Goal: Information Seeking & Learning: Learn about a topic

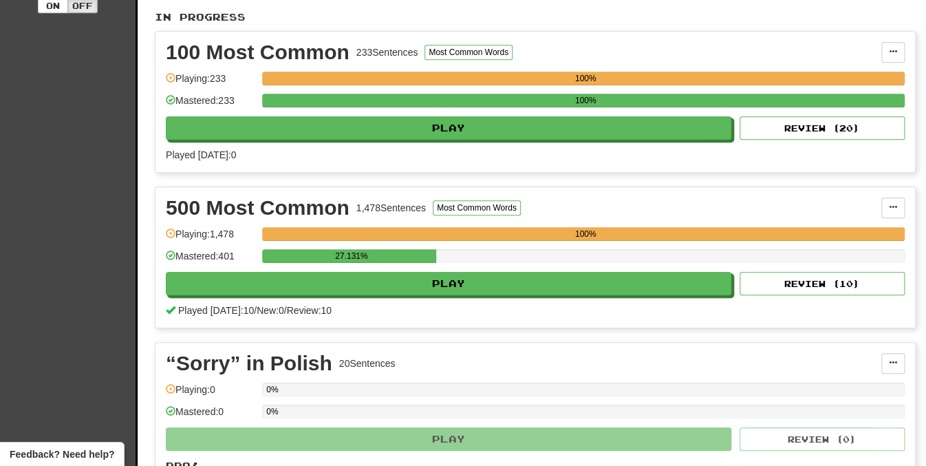
scroll to position [291, 0]
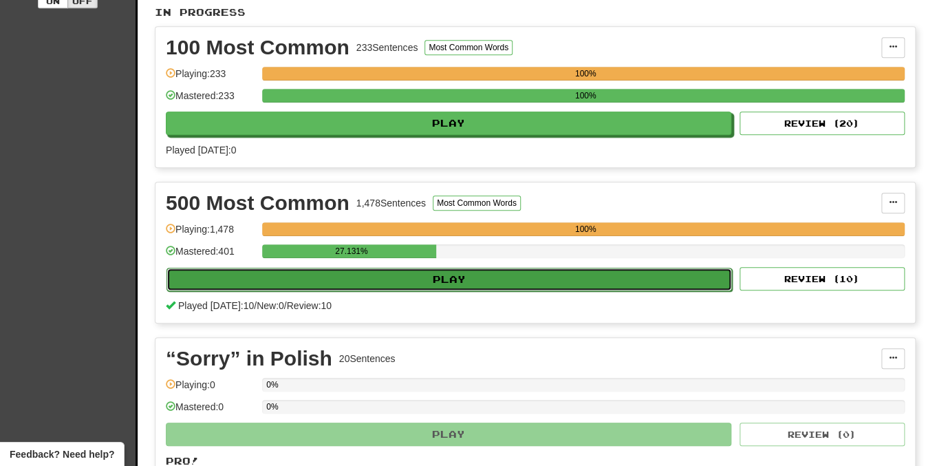
click at [496, 285] on button "Play" at bounding box center [448, 278] width 565 height 23
select select "**"
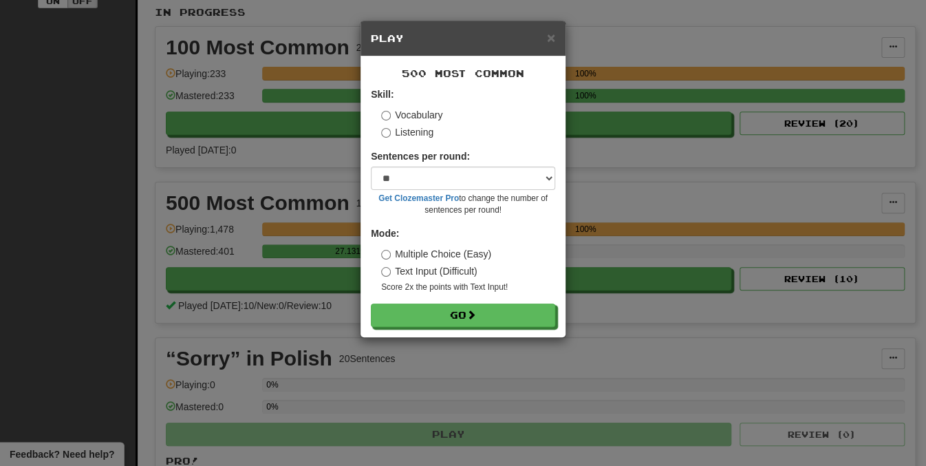
click at [408, 140] on form "Skill: Vocabulary Listening Sentences per round: * ** ** ** ** ** *** ******** …" at bounding box center [463, 206] width 184 height 239
click at [412, 136] on label "Listening" at bounding box center [407, 132] width 52 height 14
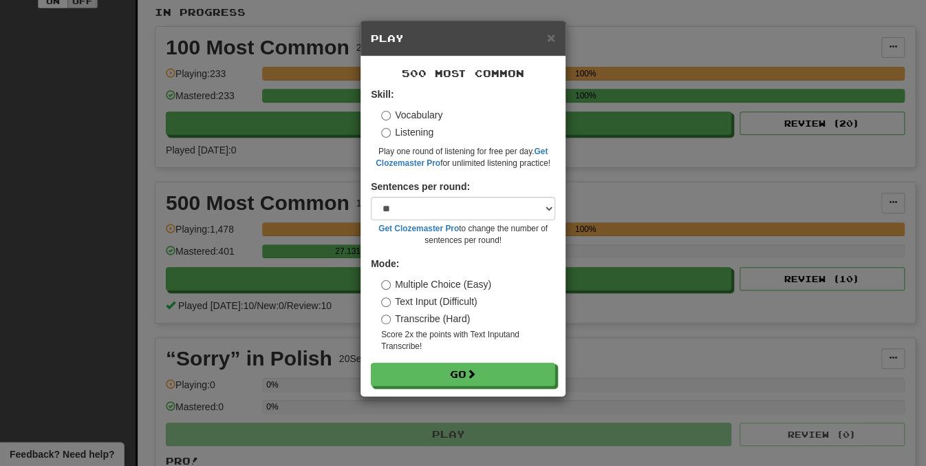
click at [424, 362] on form "Skill: Vocabulary Listening Play one round of listening for free per day. Get C…" at bounding box center [463, 236] width 184 height 298
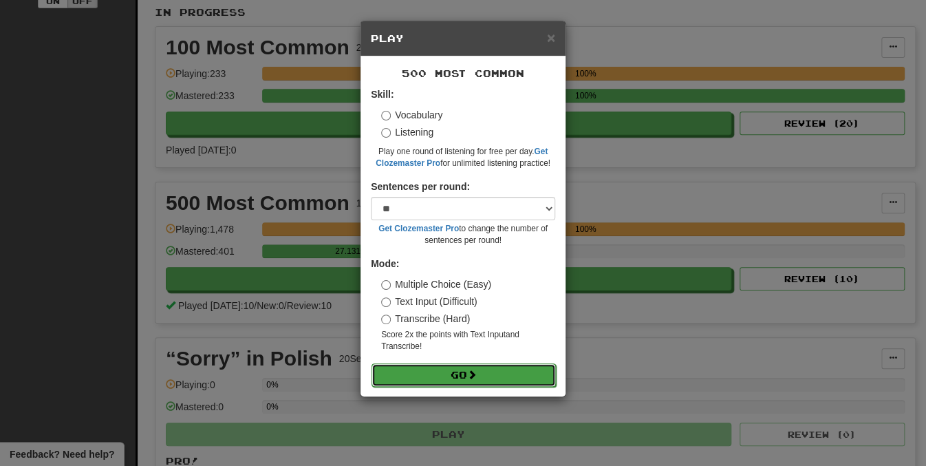
click at [423, 371] on button "Go" at bounding box center [463, 374] width 184 height 23
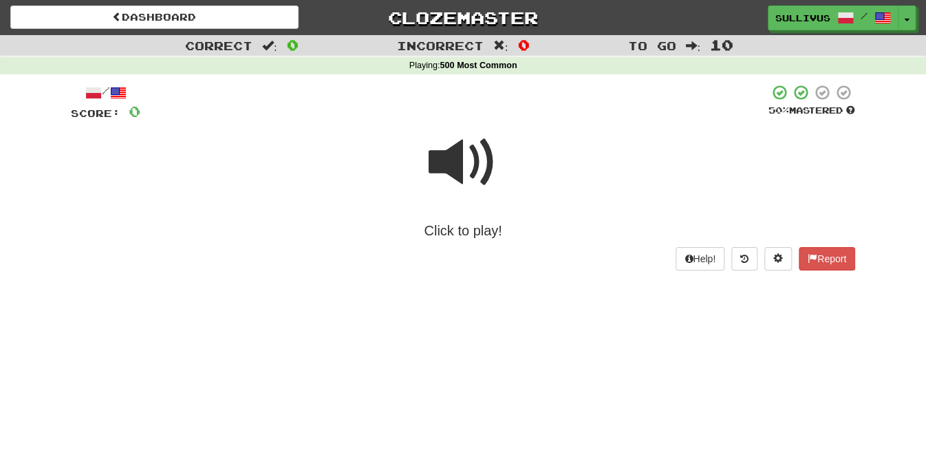
click at [474, 166] on span at bounding box center [462, 162] width 69 height 69
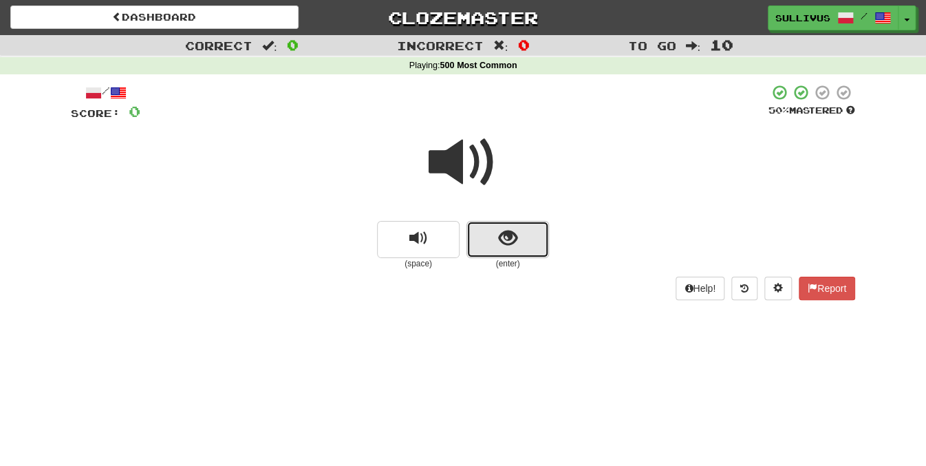
click at [493, 242] on button "show sentence" at bounding box center [507, 239] width 83 height 37
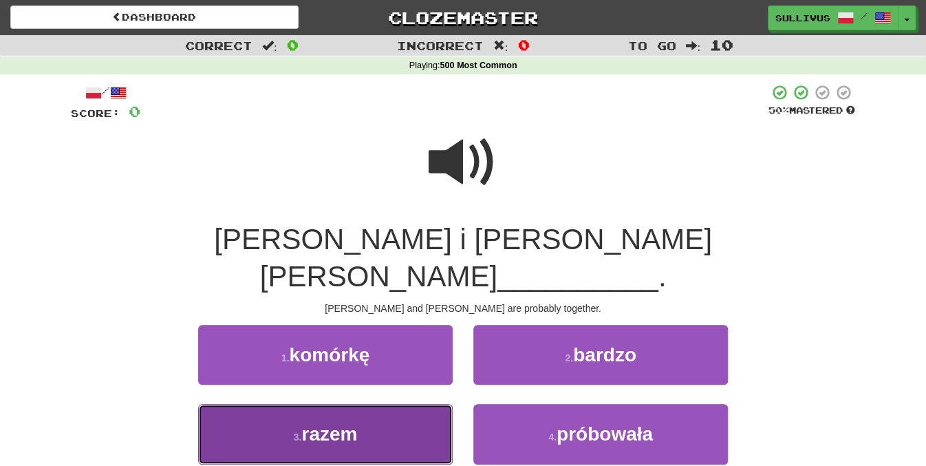
click at [388, 404] on button "3 . razem" at bounding box center [325, 434] width 254 height 60
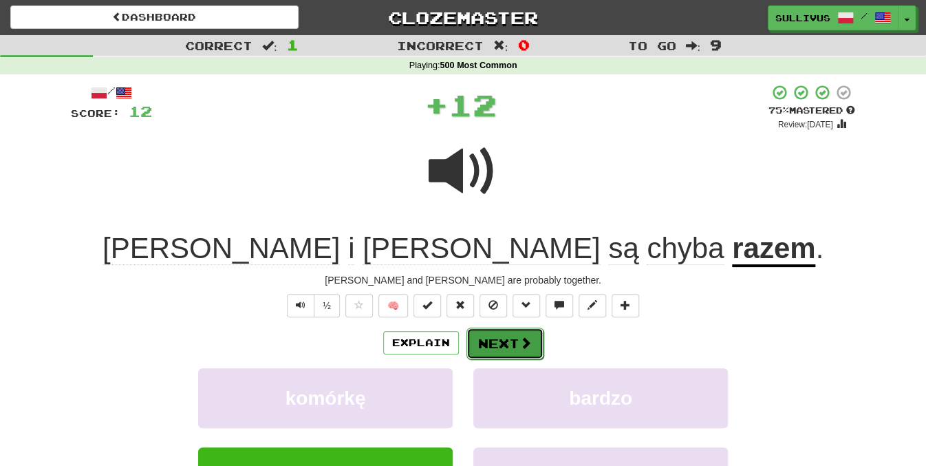
click at [494, 345] on button "Next" at bounding box center [504, 343] width 77 height 32
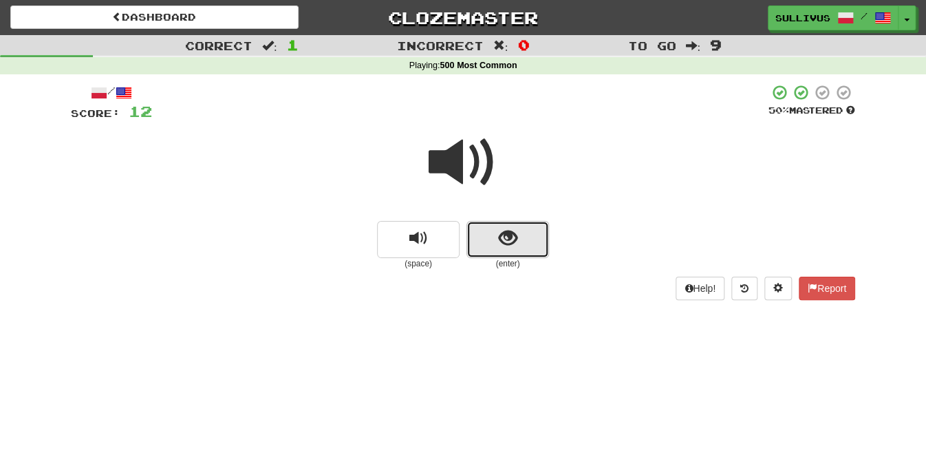
click at [523, 234] on button "show sentence" at bounding box center [507, 239] width 83 height 37
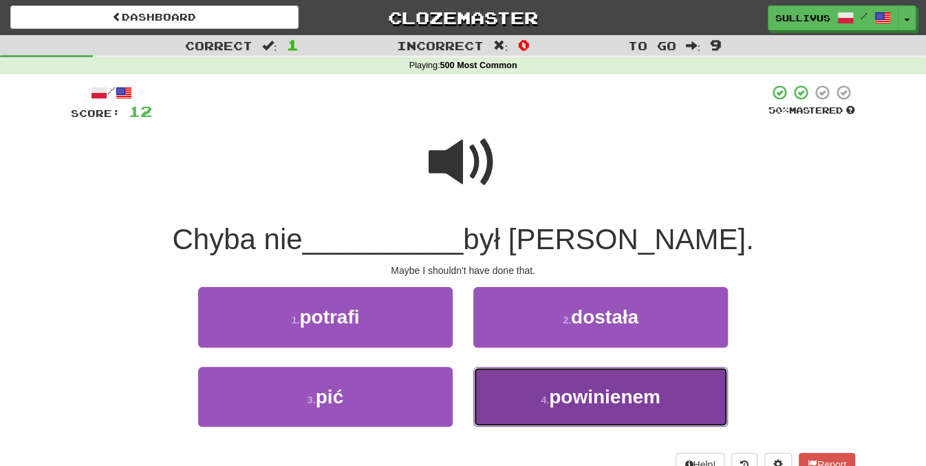
click at [492, 386] on button "4 . powinienem" at bounding box center [600, 396] width 254 height 60
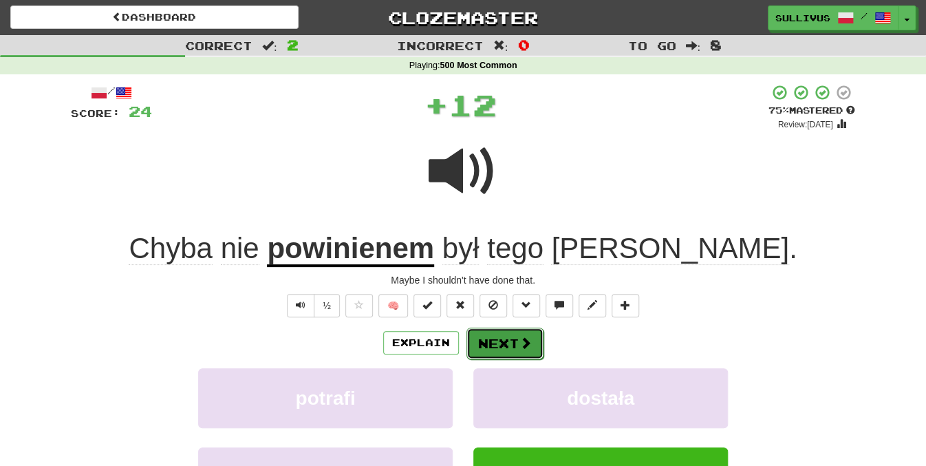
click at [485, 352] on button "Next" at bounding box center [504, 343] width 77 height 32
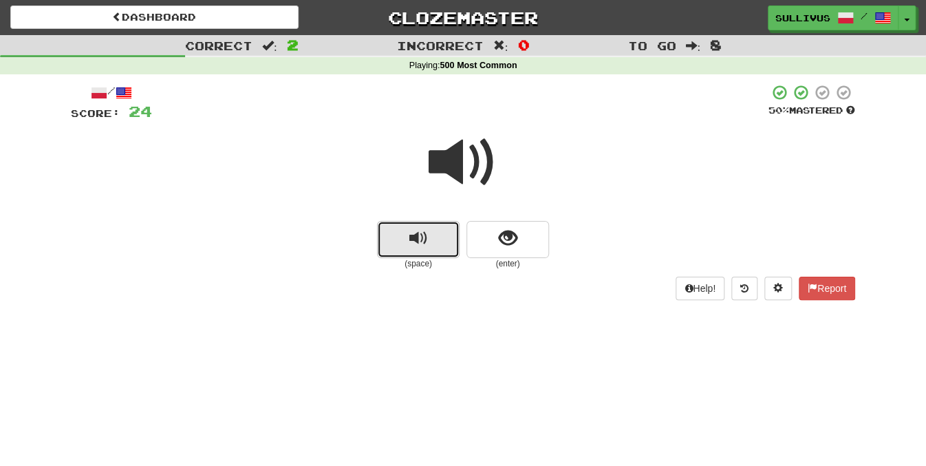
click at [415, 251] on button "replay audio" at bounding box center [418, 239] width 83 height 37
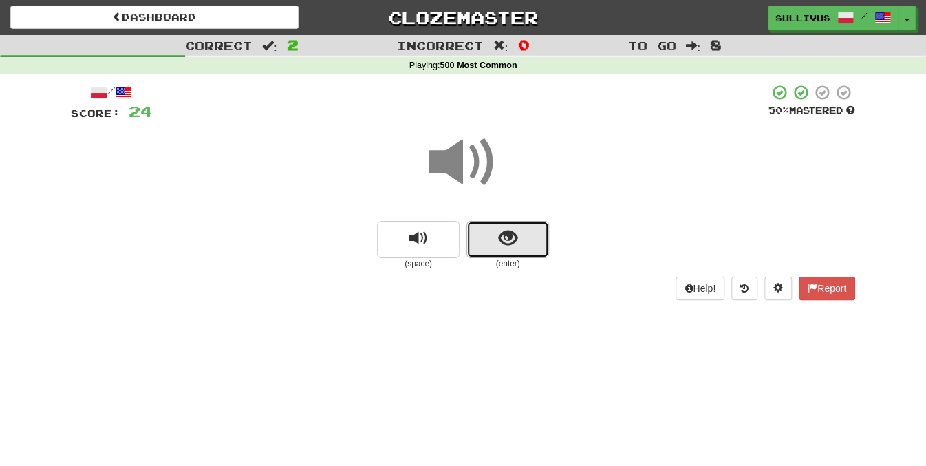
click at [494, 240] on button "show sentence" at bounding box center [507, 239] width 83 height 37
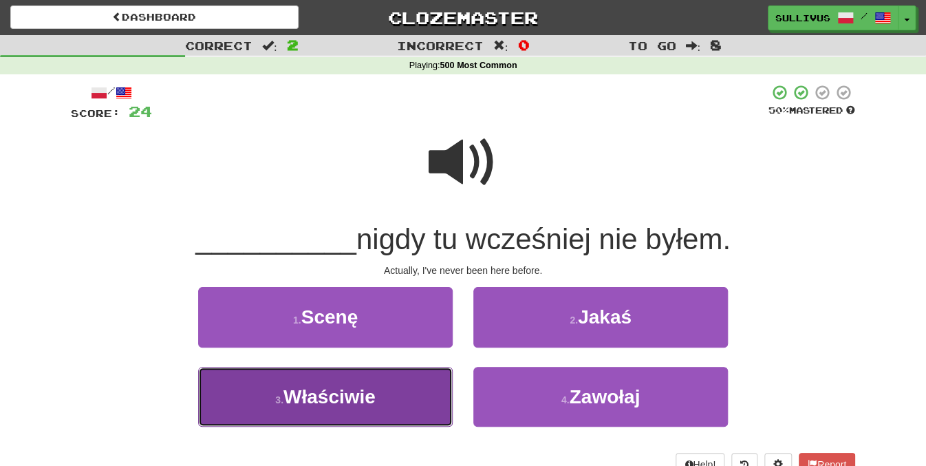
click at [404, 384] on button "3 . Właściwie" at bounding box center [325, 396] width 254 height 60
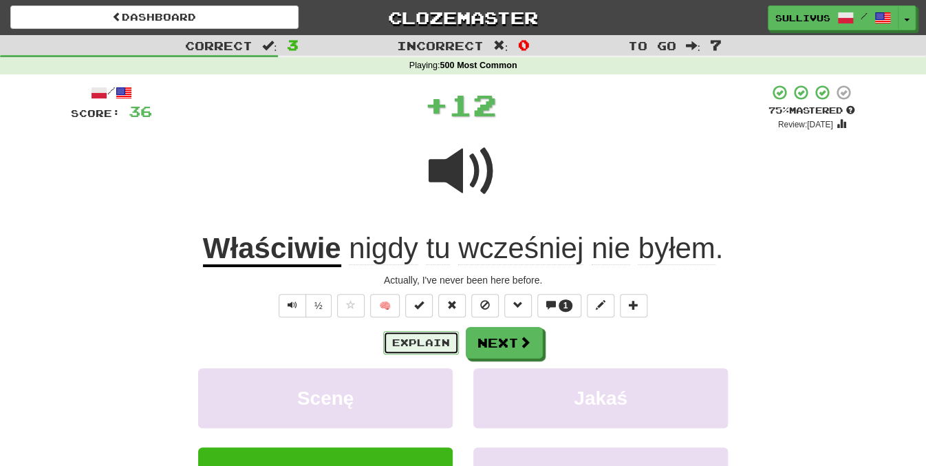
click at [396, 348] on button "Explain" at bounding box center [421, 342] width 76 height 23
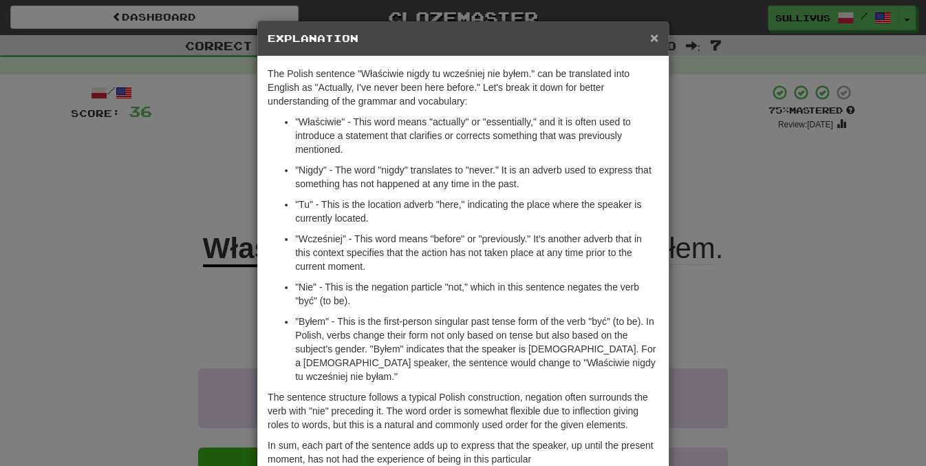
click at [651, 34] on span "×" at bounding box center [654, 38] width 8 height 16
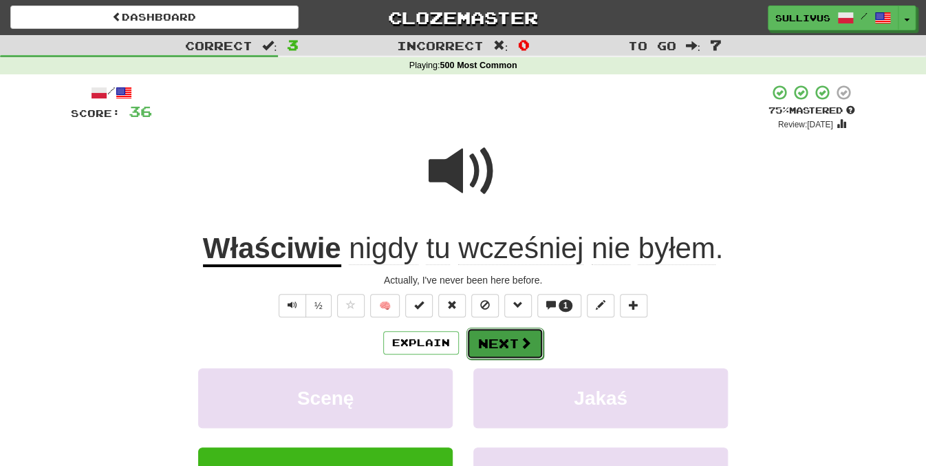
click at [507, 338] on button "Next" at bounding box center [504, 343] width 77 height 32
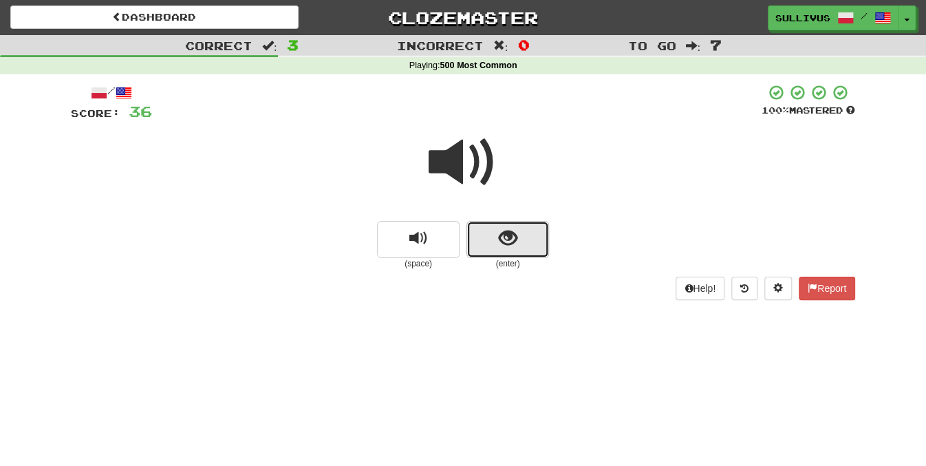
click at [492, 241] on button "show sentence" at bounding box center [507, 239] width 83 height 37
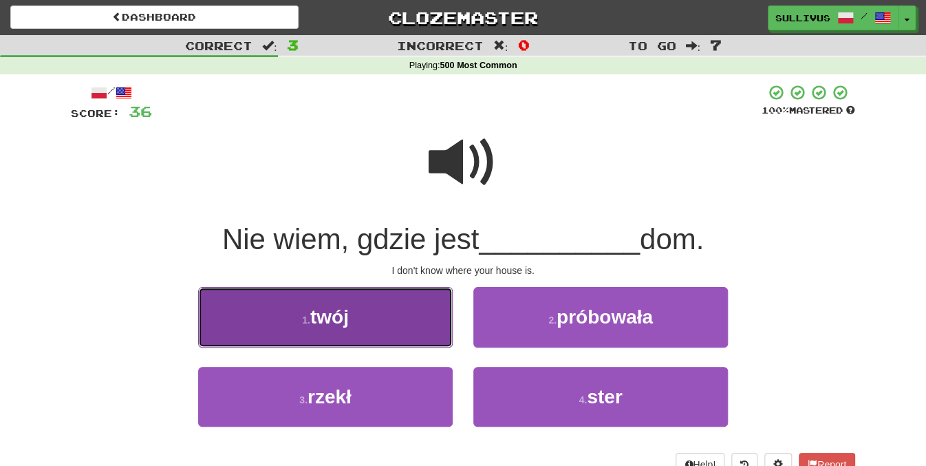
click at [405, 322] on button "1 . twój" at bounding box center [325, 317] width 254 height 60
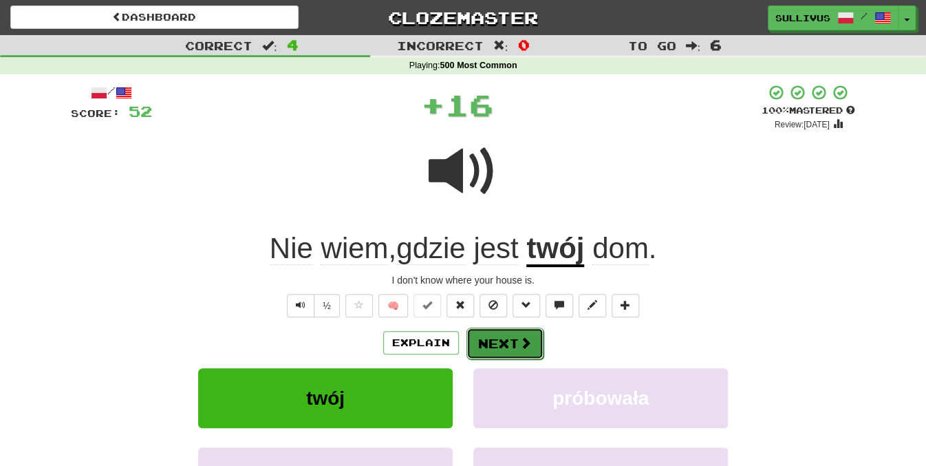
click at [500, 340] on button "Next" at bounding box center [504, 343] width 77 height 32
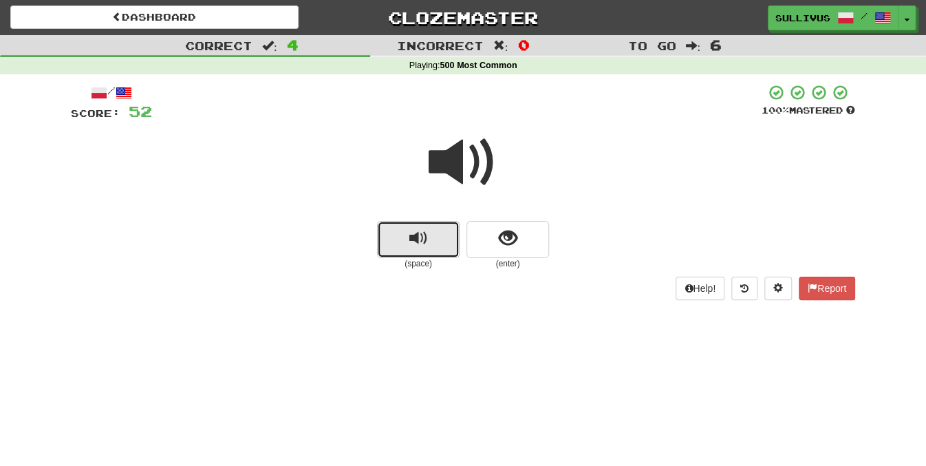
click at [436, 245] on button "replay audio" at bounding box center [418, 239] width 83 height 37
click at [458, 170] on span at bounding box center [462, 162] width 69 height 69
click at [458, 234] on button "replay audio" at bounding box center [418, 239] width 83 height 37
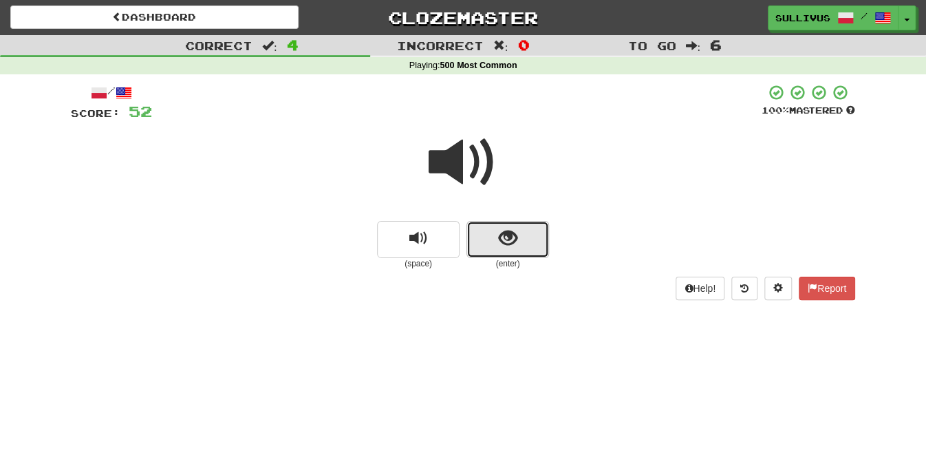
click at [504, 239] on span "show sentence" at bounding box center [508, 238] width 19 height 19
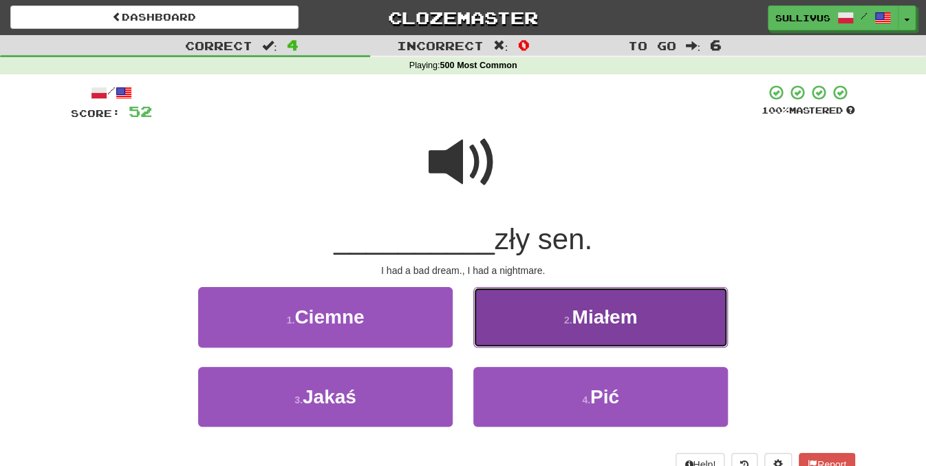
click at [494, 317] on button "2 . Miałem" at bounding box center [600, 317] width 254 height 60
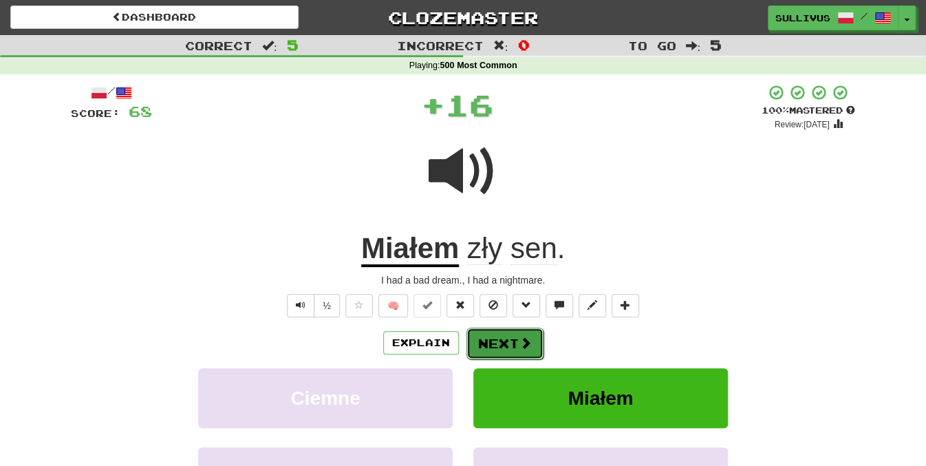
click at [504, 341] on button "Next" at bounding box center [504, 343] width 77 height 32
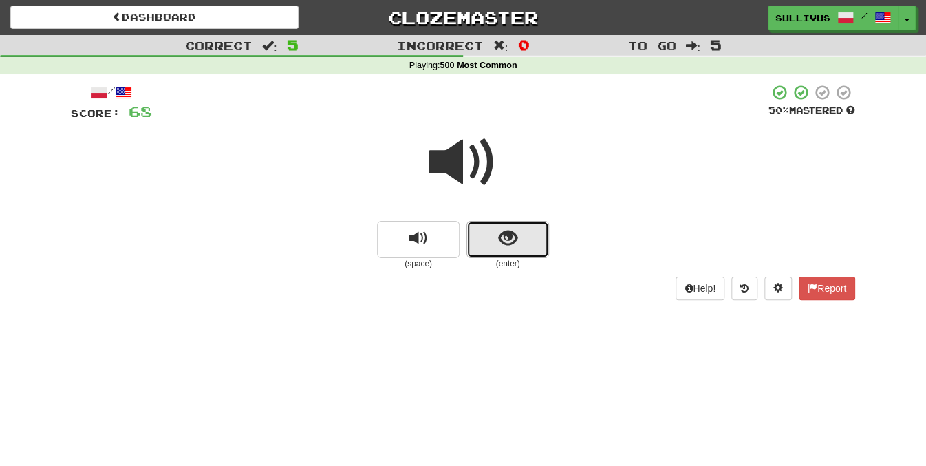
click at [520, 249] on button "show sentence" at bounding box center [507, 239] width 83 height 37
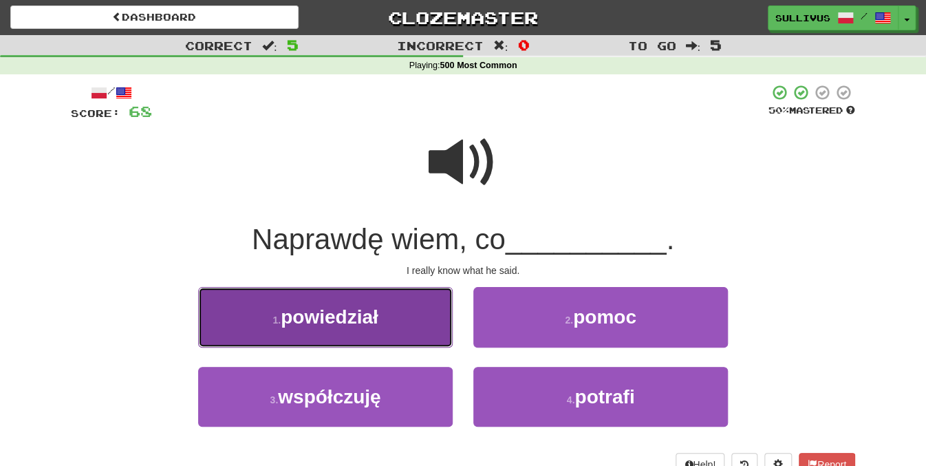
click at [422, 327] on button "1 . powiedział" at bounding box center [325, 317] width 254 height 60
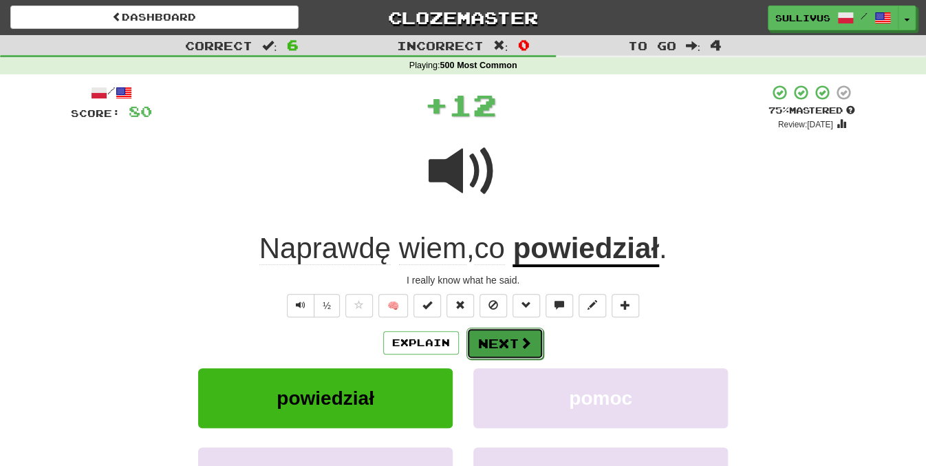
click at [500, 340] on button "Next" at bounding box center [504, 343] width 77 height 32
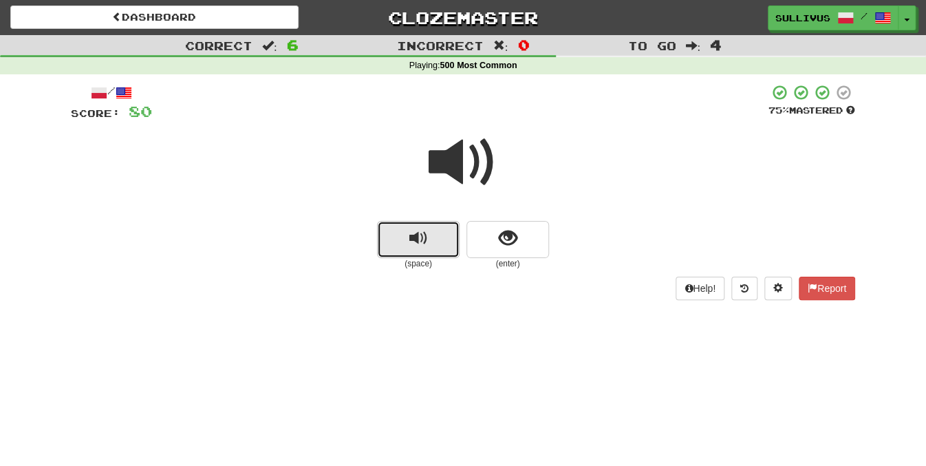
click at [428, 235] on button "replay audio" at bounding box center [418, 239] width 83 height 37
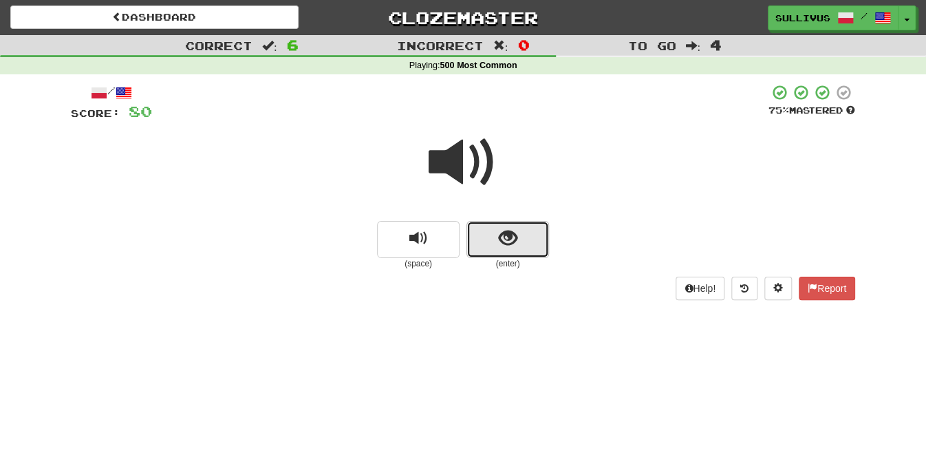
click at [499, 248] on span "show sentence" at bounding box center [508, 238] width 19 height 19
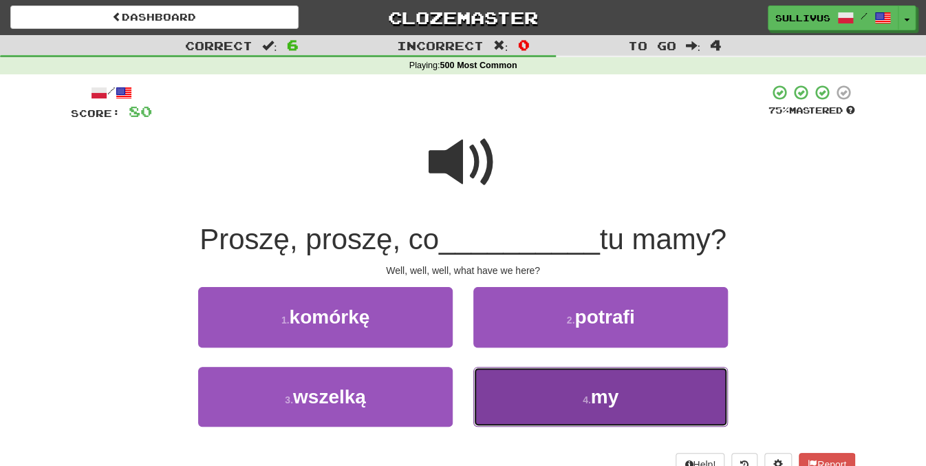
click at [511, 385] on button "4 . my" at bounding box center [600, 396] width 254 height 60
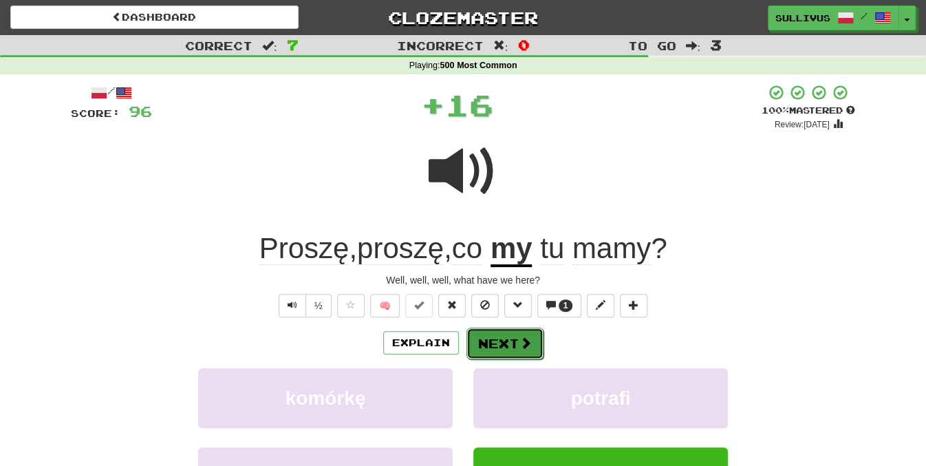
click at [507, 342] on button "Next" at bounding box center [504, 343] width 77 height 32
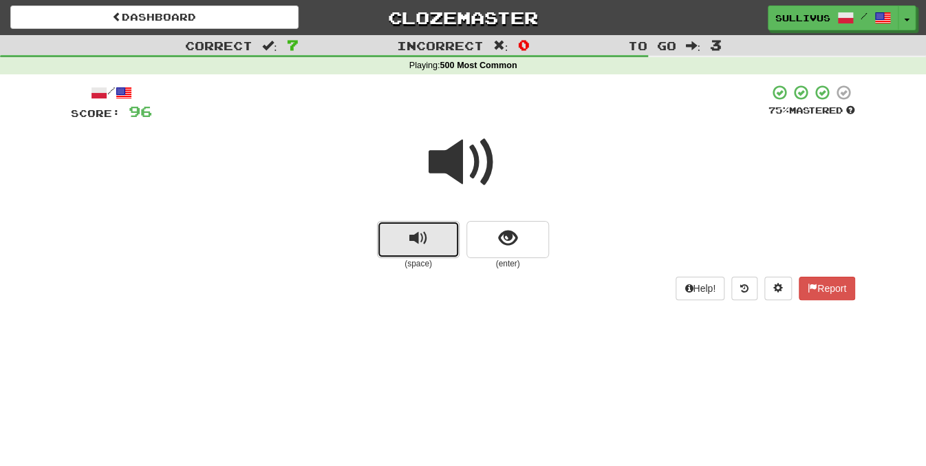
click at [444, 248] on button "replay audio" at bounding box center [418, 239] width 83 height 37
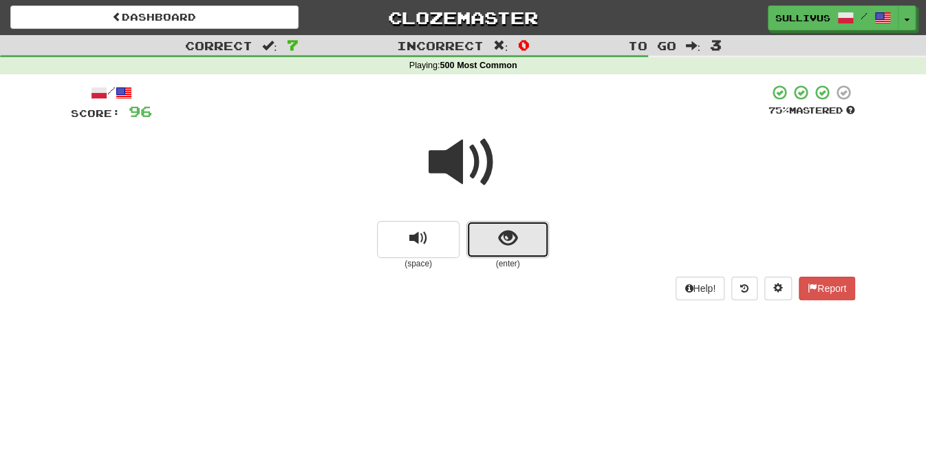
click at [489, 253] on button "show sentence" at bounding box center [507, 239] width 83 height 37
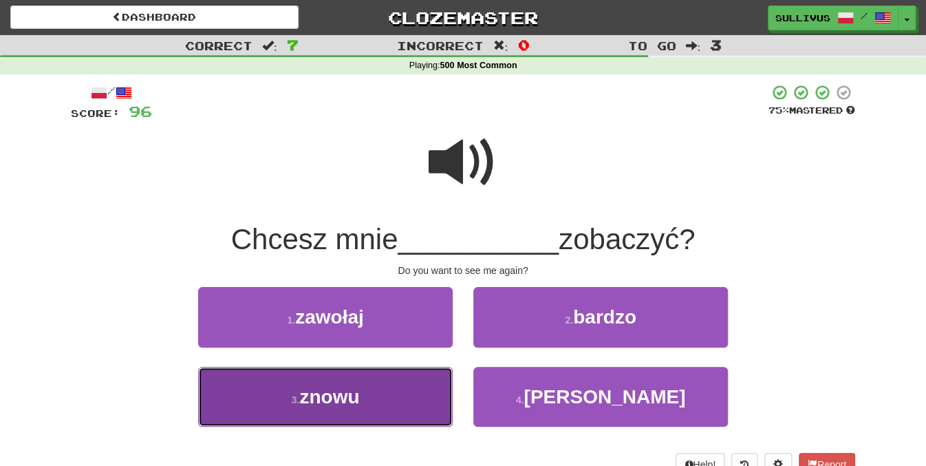
click at [431, 392] on button "3 . [GEOGRAPHIC_DATA]" at bounding box center [325, 396] width 254 height 60
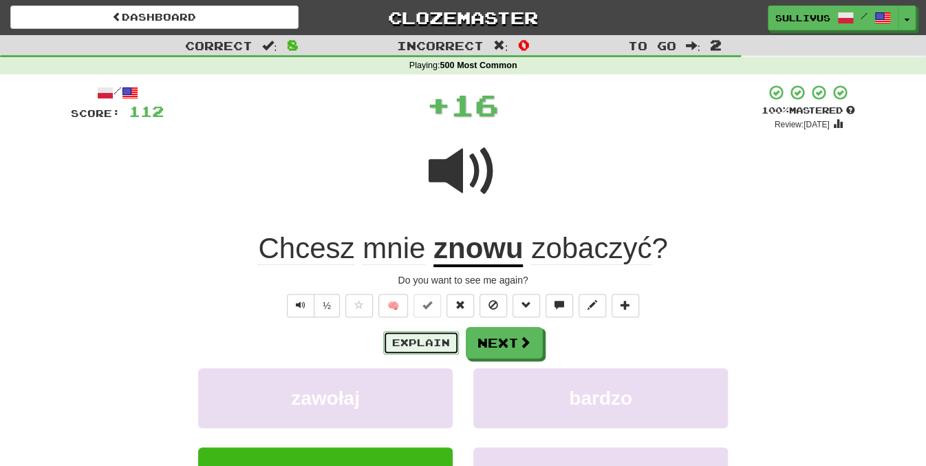
click at [438, 342] on button "Explain" at bounding box center [421, 342] width 76 height 23
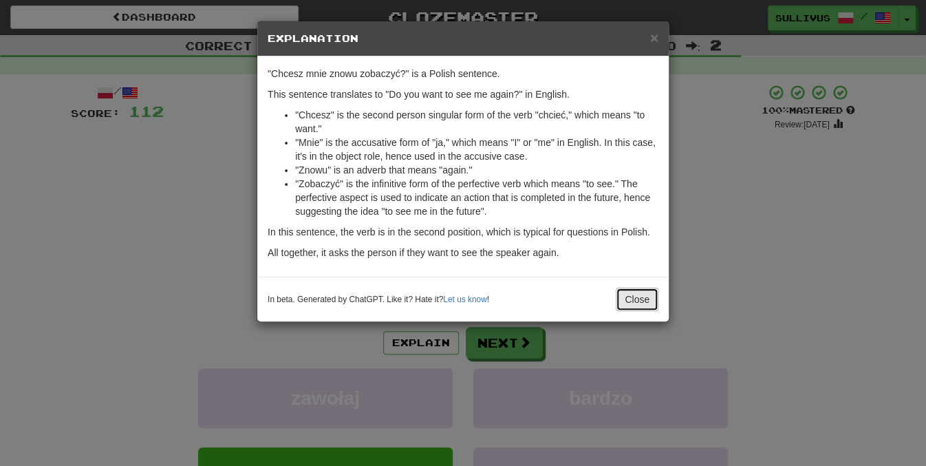
click at [629, 300] on button "Close" at bounding box center [636, 298] width 43 height 23
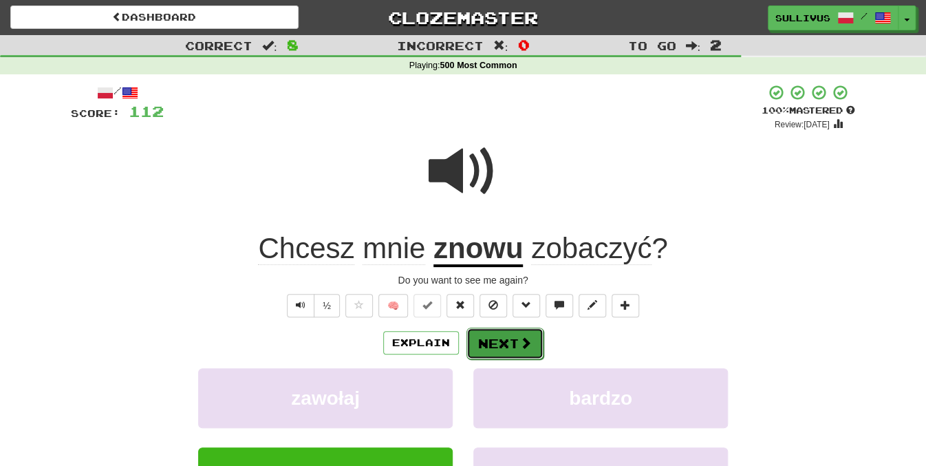
click at [508, 348] on button "Next" at bounding box center [504, 343] width 77 height 32
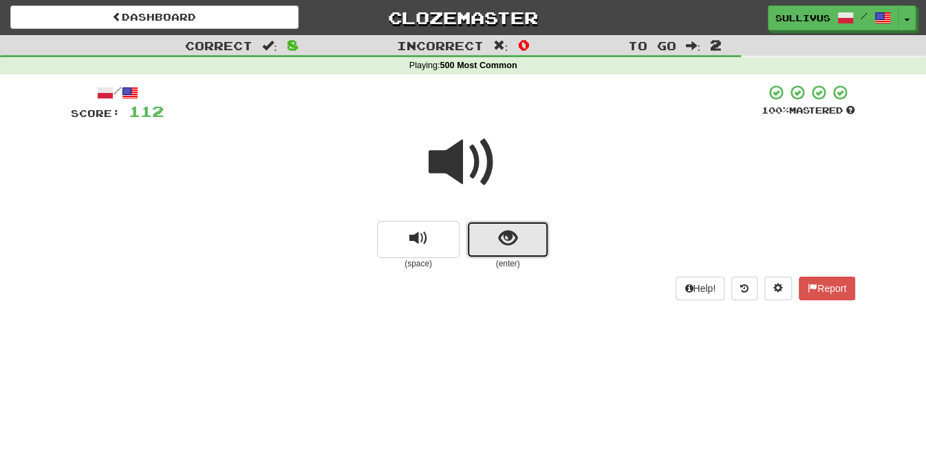
click at [516, 245] on span "show sentence" at bounding box center [508, 238] width 19 height 19
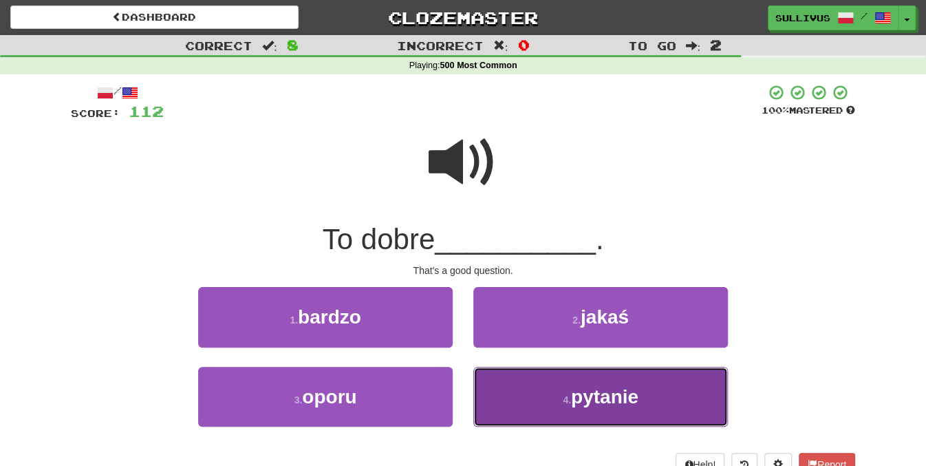
click at [504, 386] on button "4 . pytanie" at bounding box center [600, 396] width 254 height 60
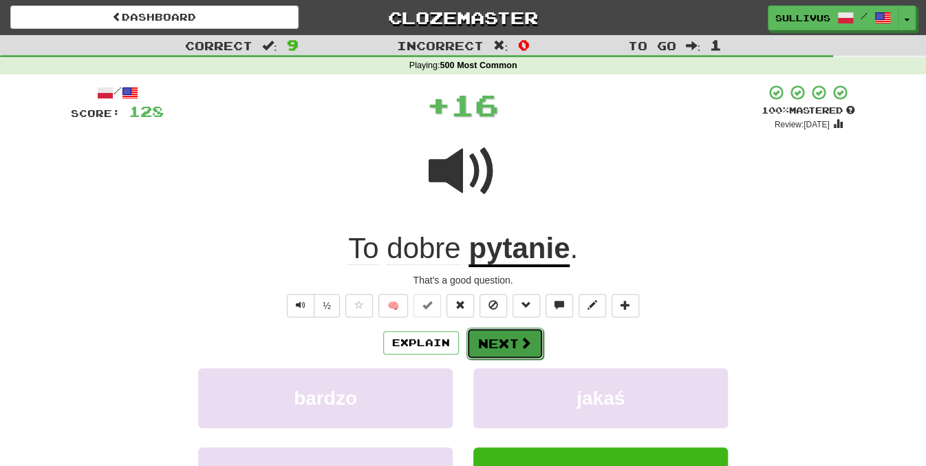
click at [498, 344] on button "Next" at bounding box center [504, 343] width 77 height 32
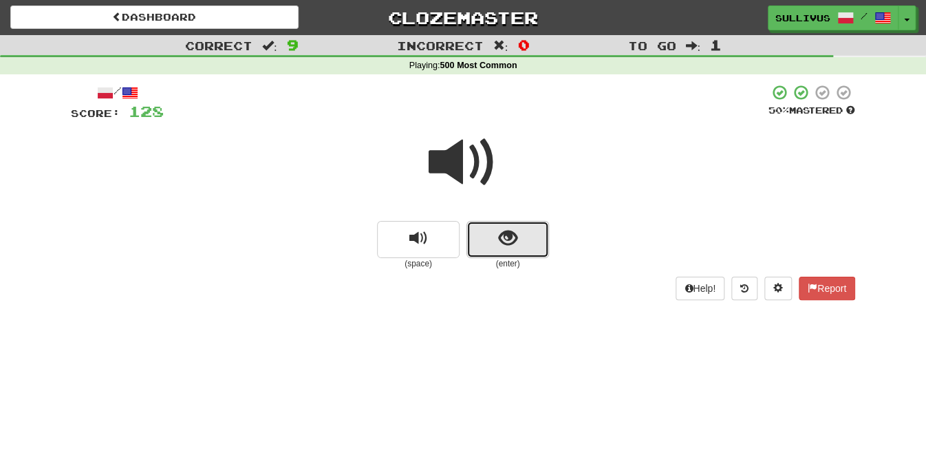
click at [521, 240] on button "show sentence" at bounding box center [507, 239] width 83 height 37
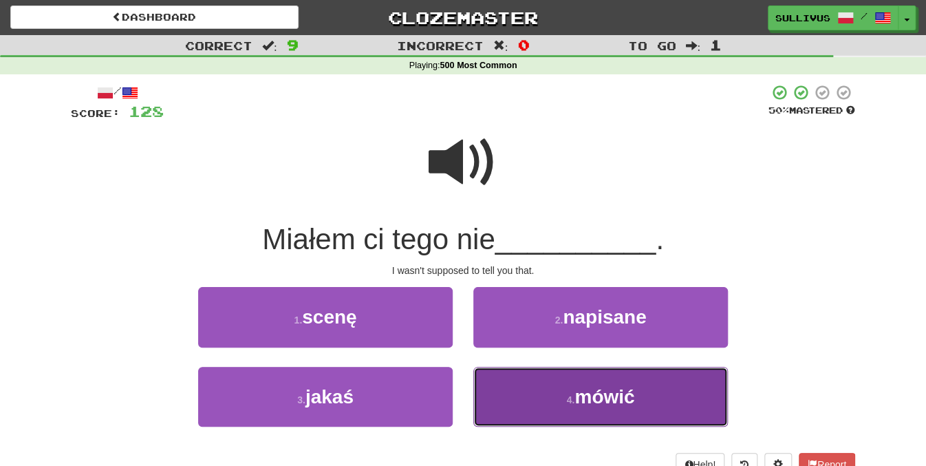
click at [521, 386] on button "4 . mówić" at bounding box center [600, 396] width 254 height 60
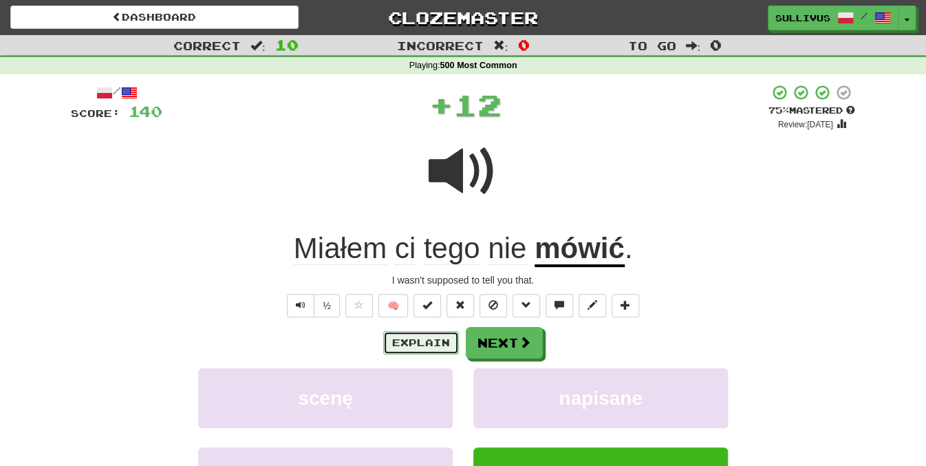
click at [439, 343] on button "Explain" at bounding box center [421, 342] width 76 height 23
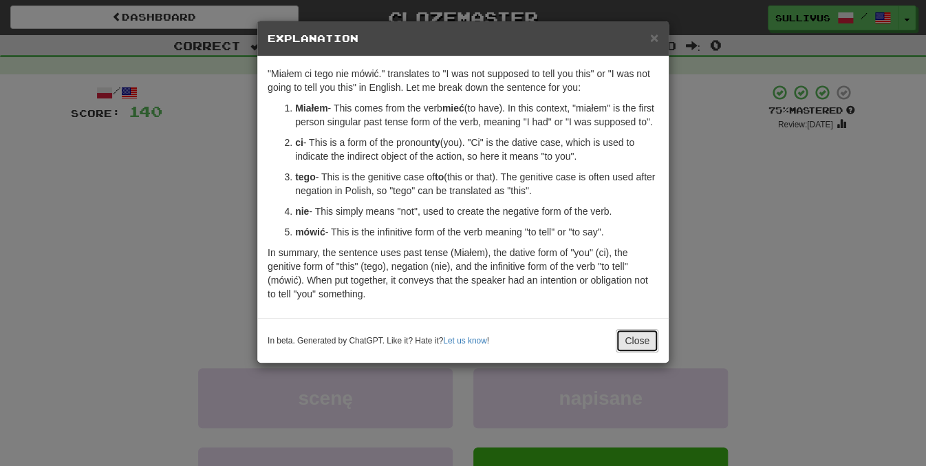
click at [629, 351] on button "Close" at bounding box center [636, 340] width 43 height 23
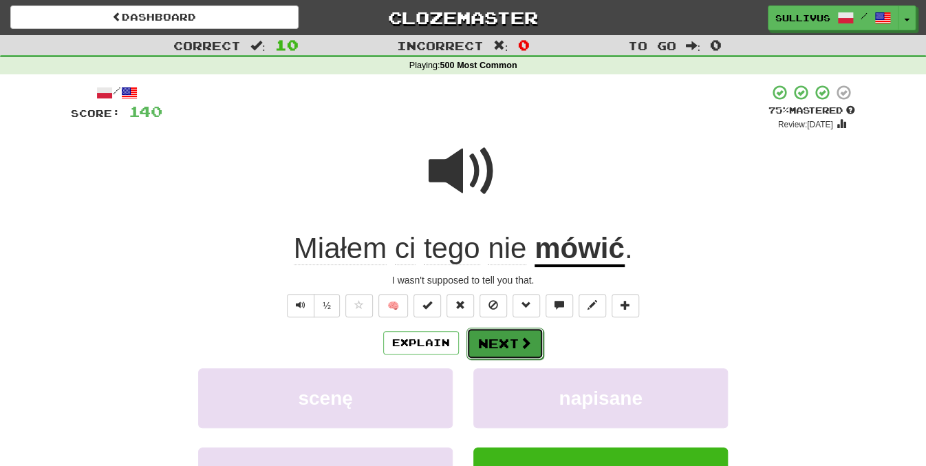
click at [540, 349] on button "Next" at bounding box center [504, 343] width 77 height 32
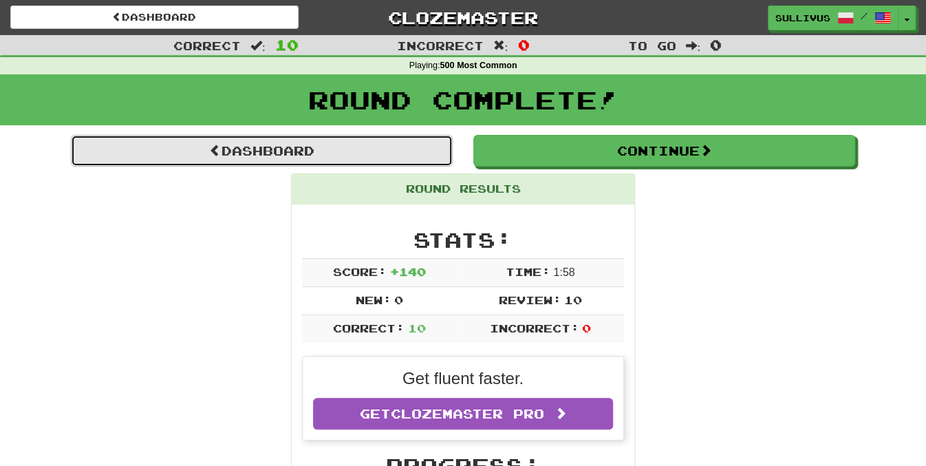
click at [384, 154] on link "Dashboard" at bounding box center [262, 151] width 382 height 32
